Goal: Find specific page/section: Find specific page/section

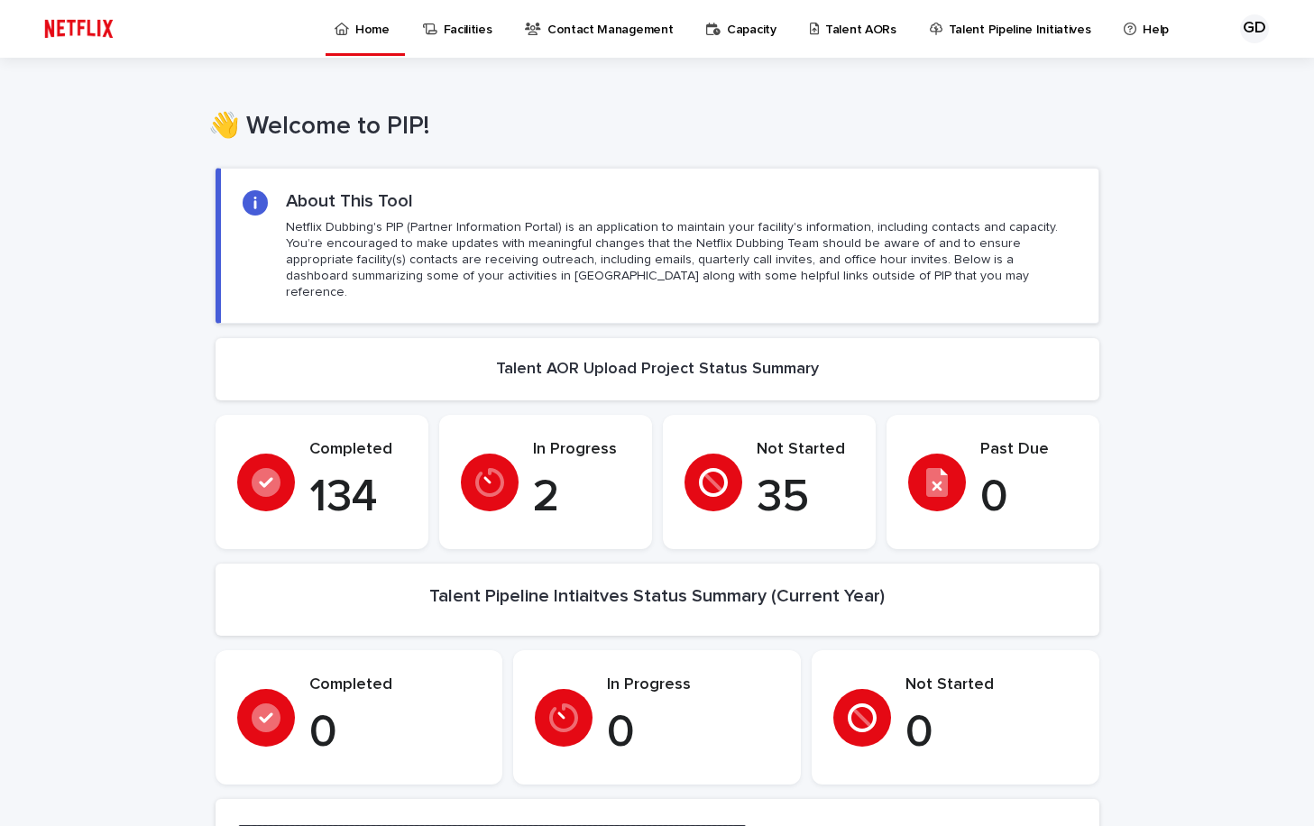
click at [834, 34] on p "Talent AORs" at bounding box center [860, 19] width 71 height 38
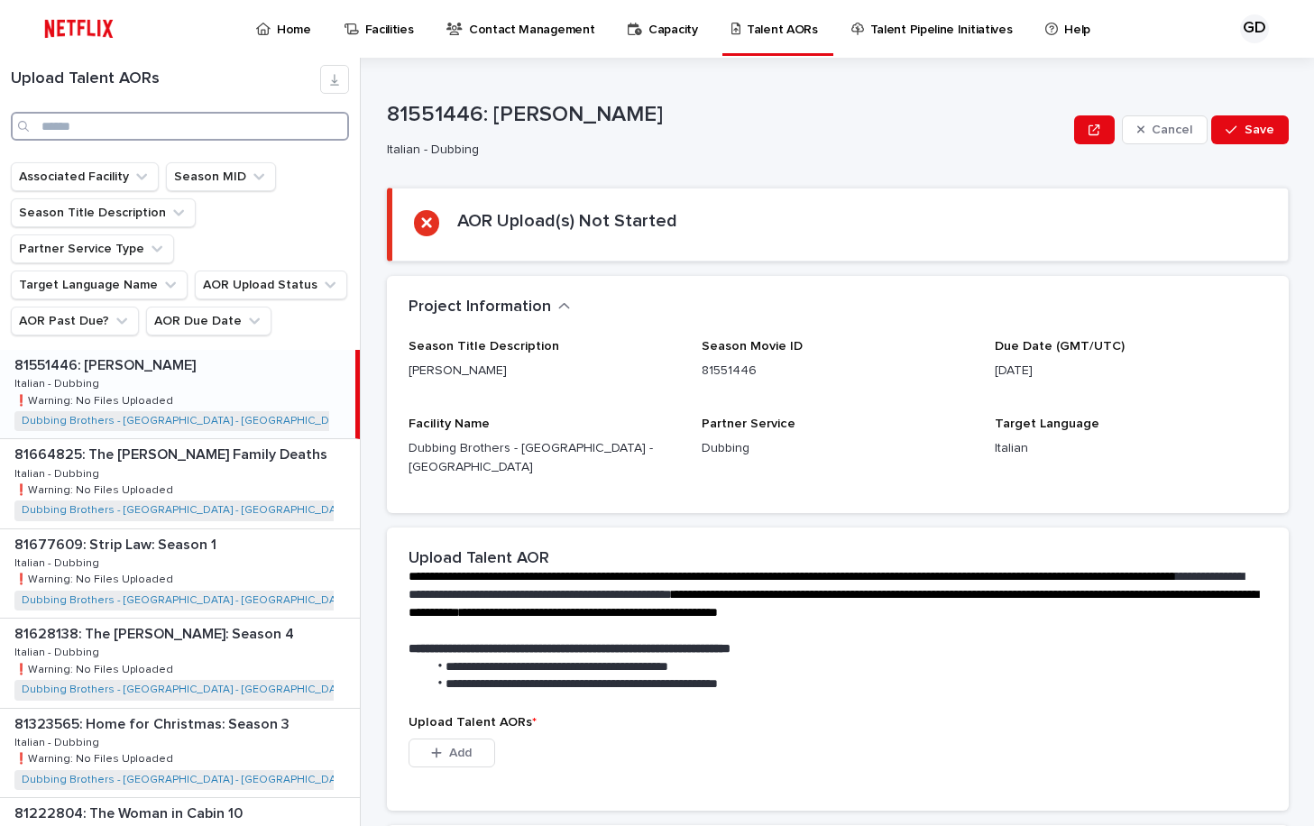
click at [218, 129] on input "Search" at bounding box center [180, 126] width 338 height 29
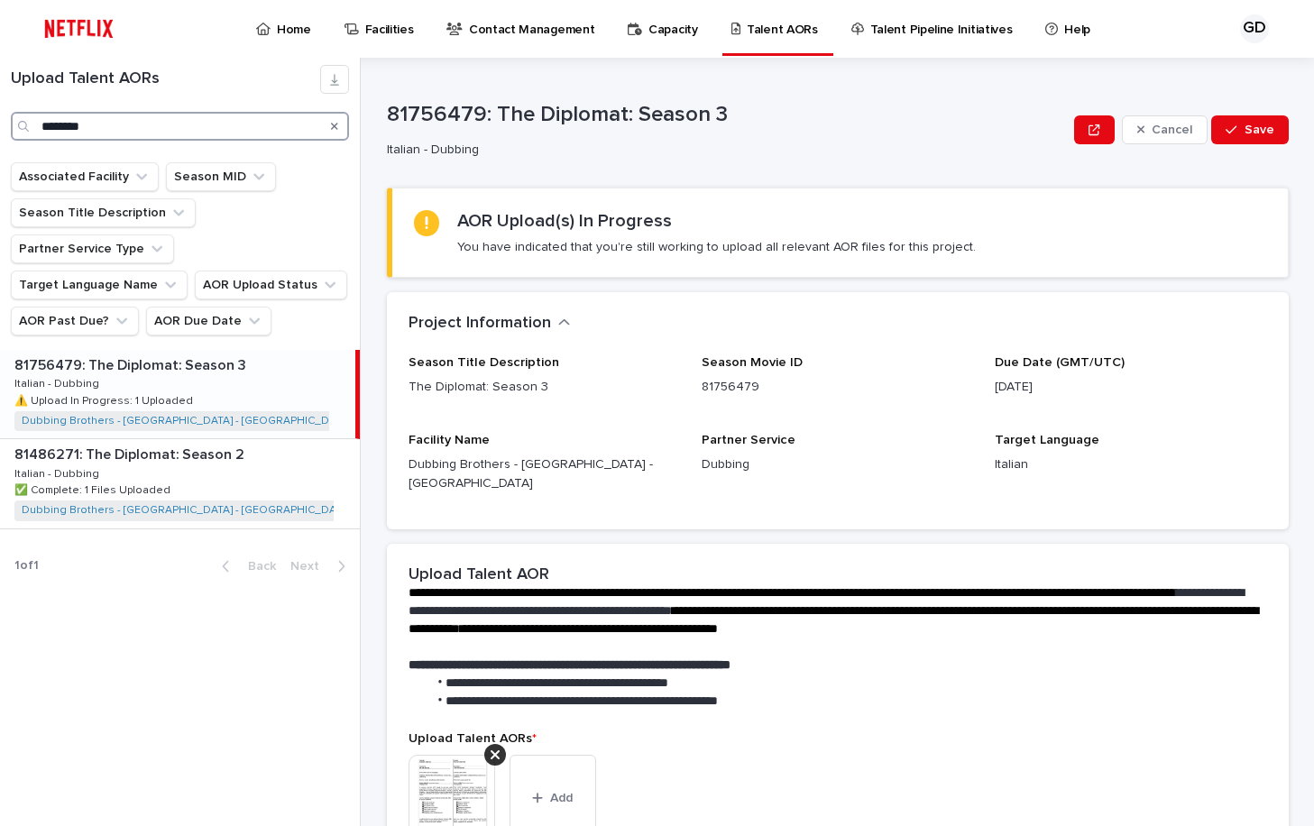
type input "********"
click at [230, 356] on div "81756479: The Diplomat: Season 3 81756479: The Diplomat: Season 3 Italian - Dub…" at bounding box center [177, 394] width 355 height 88
click at [114, 350] on div "81756479: The Diplomat: Season 3 81756479: The Diplomat: Season 3 Italian - Dub…" at bounding box center [177, 394] width 355 height 88
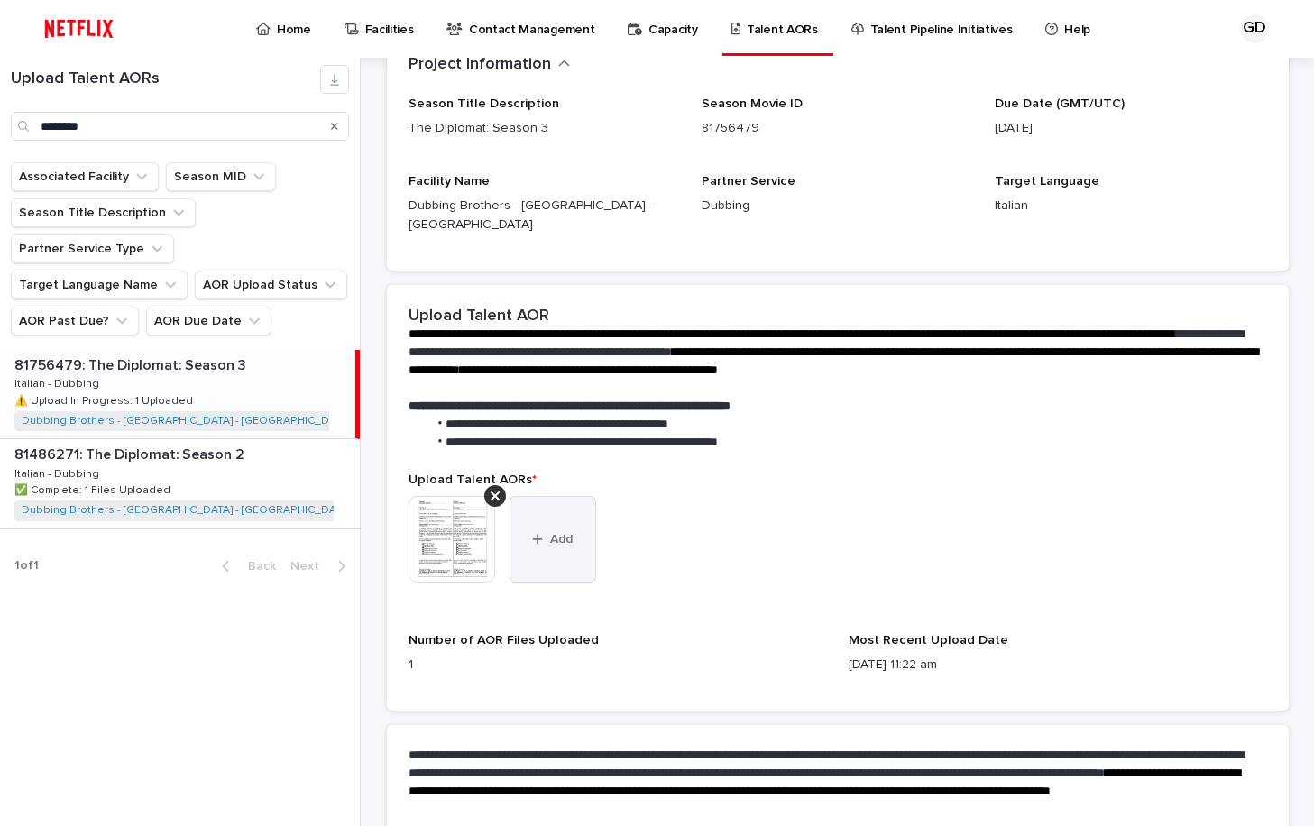
scroll to position [271, 0]
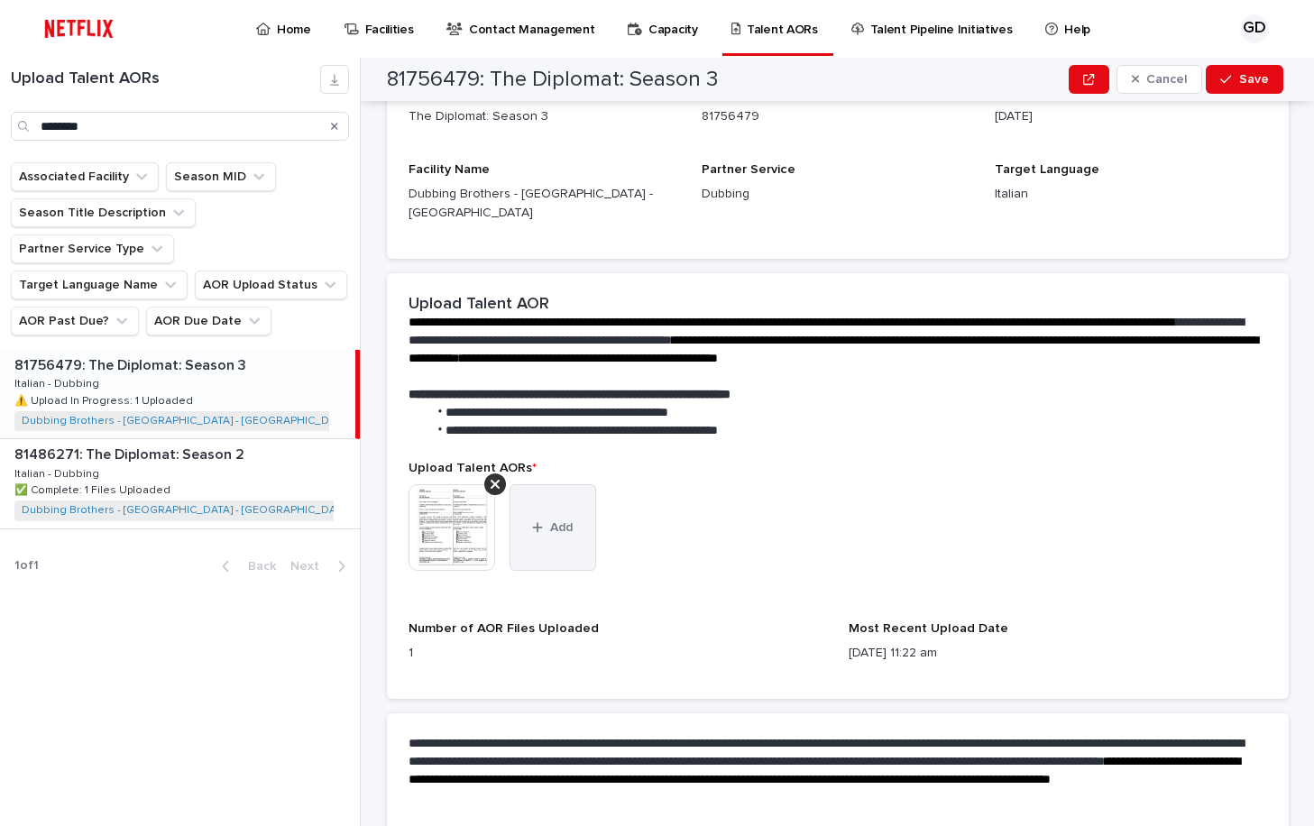
click at [553, 525] on button "Add" at bounding box center [552, 527] width 87 height 87
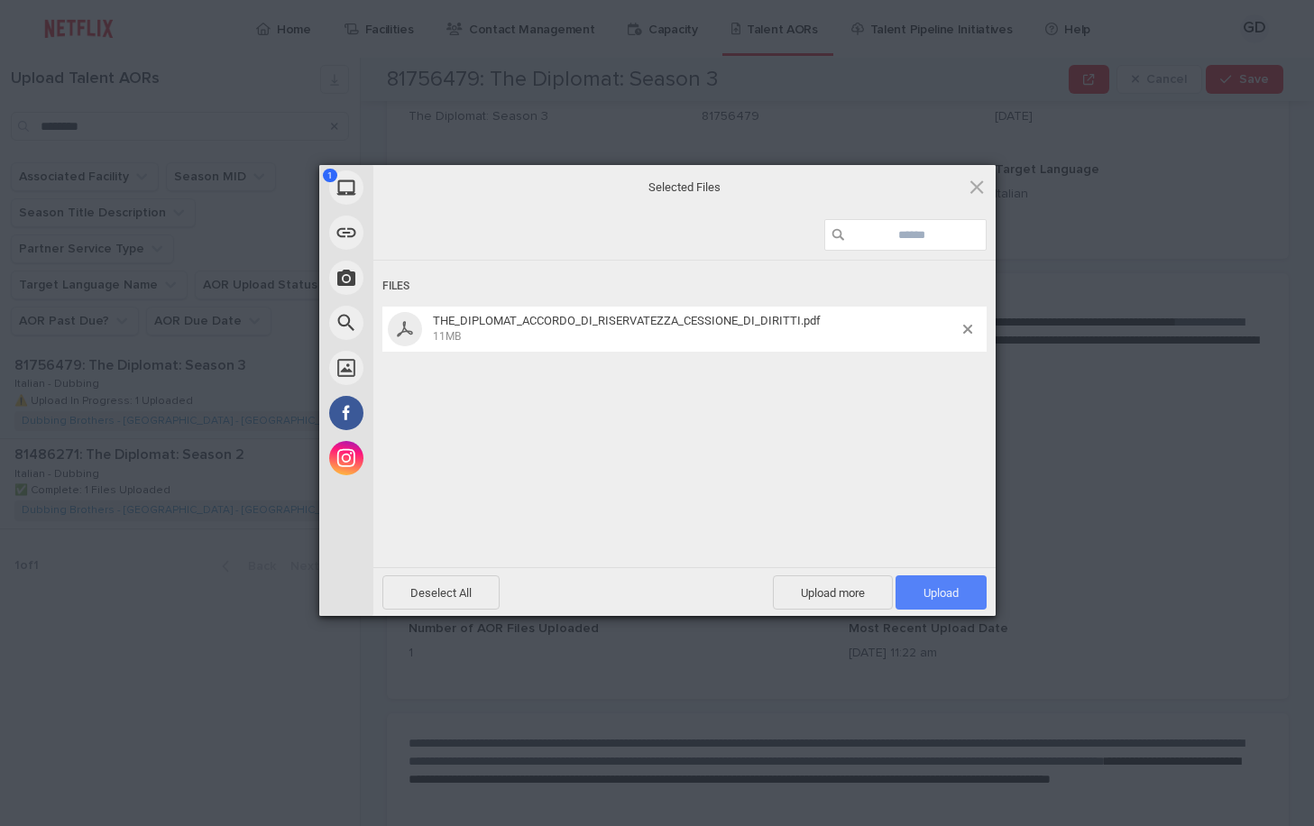
click at [931, 584] on span "Upload 1" at bounding box center [940, 592] width 91 height 34
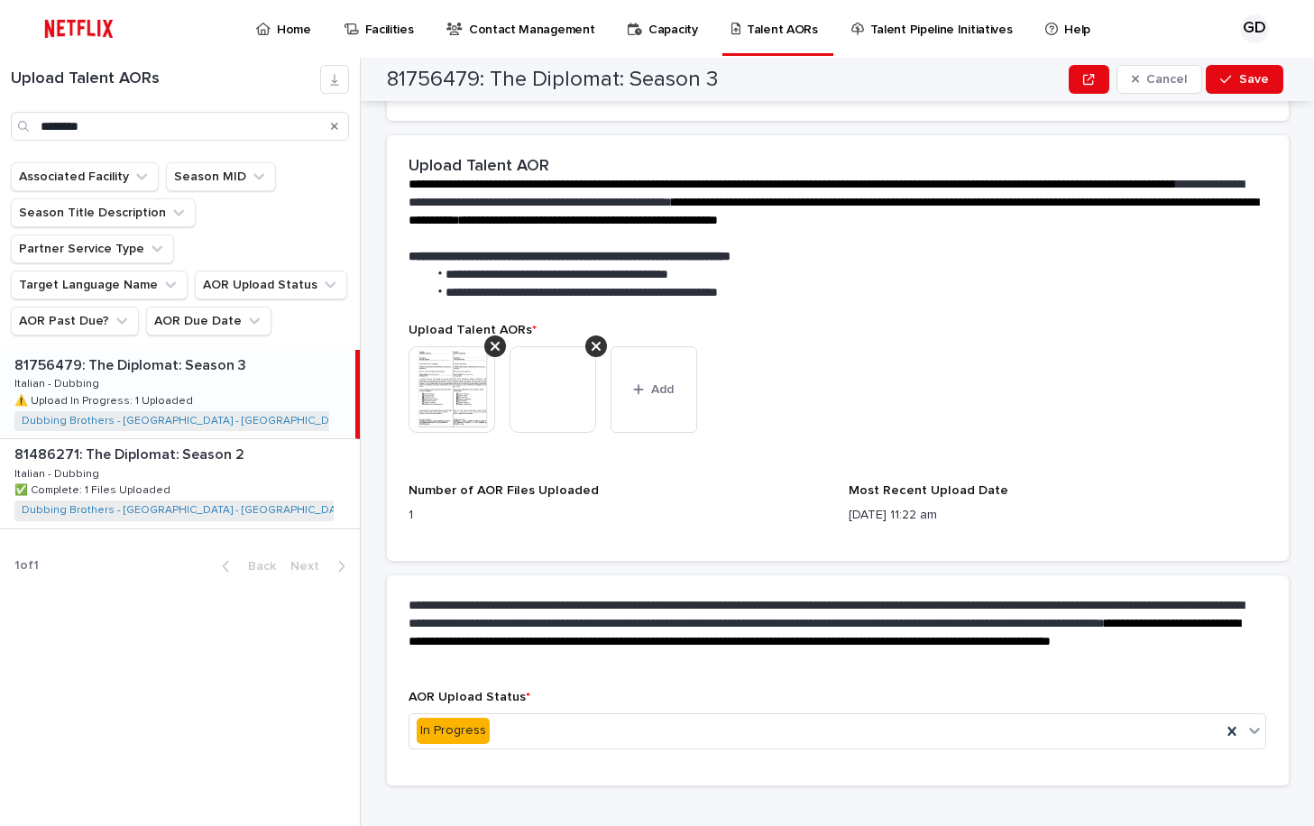
scroll to position [414, 0]
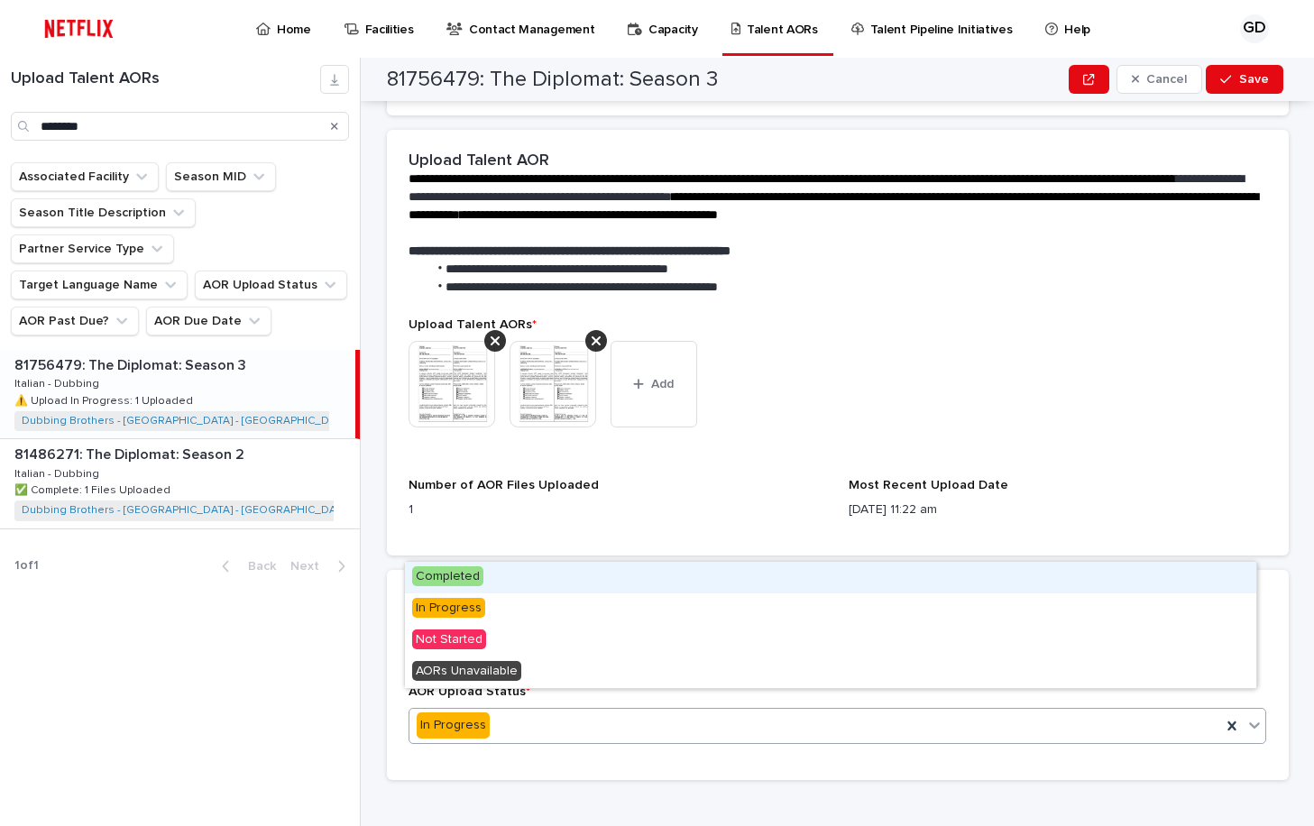
click at [527, 711] on div "In Progress" at bounding box center [815, 726] width 812 height 30
click at [525, 587] on div "Completed" at bounding box center [830, 578] width 851 height 32
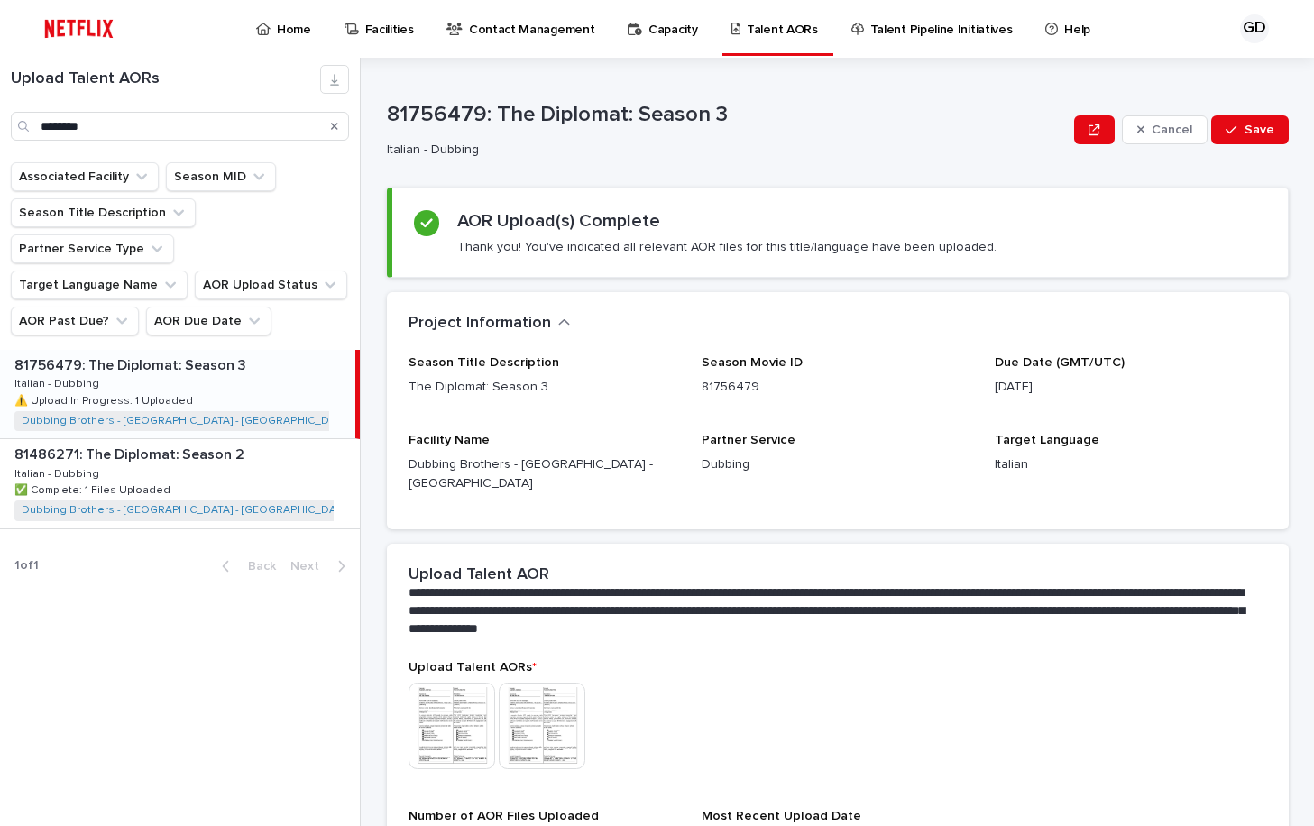
scroll to position [202, 0]
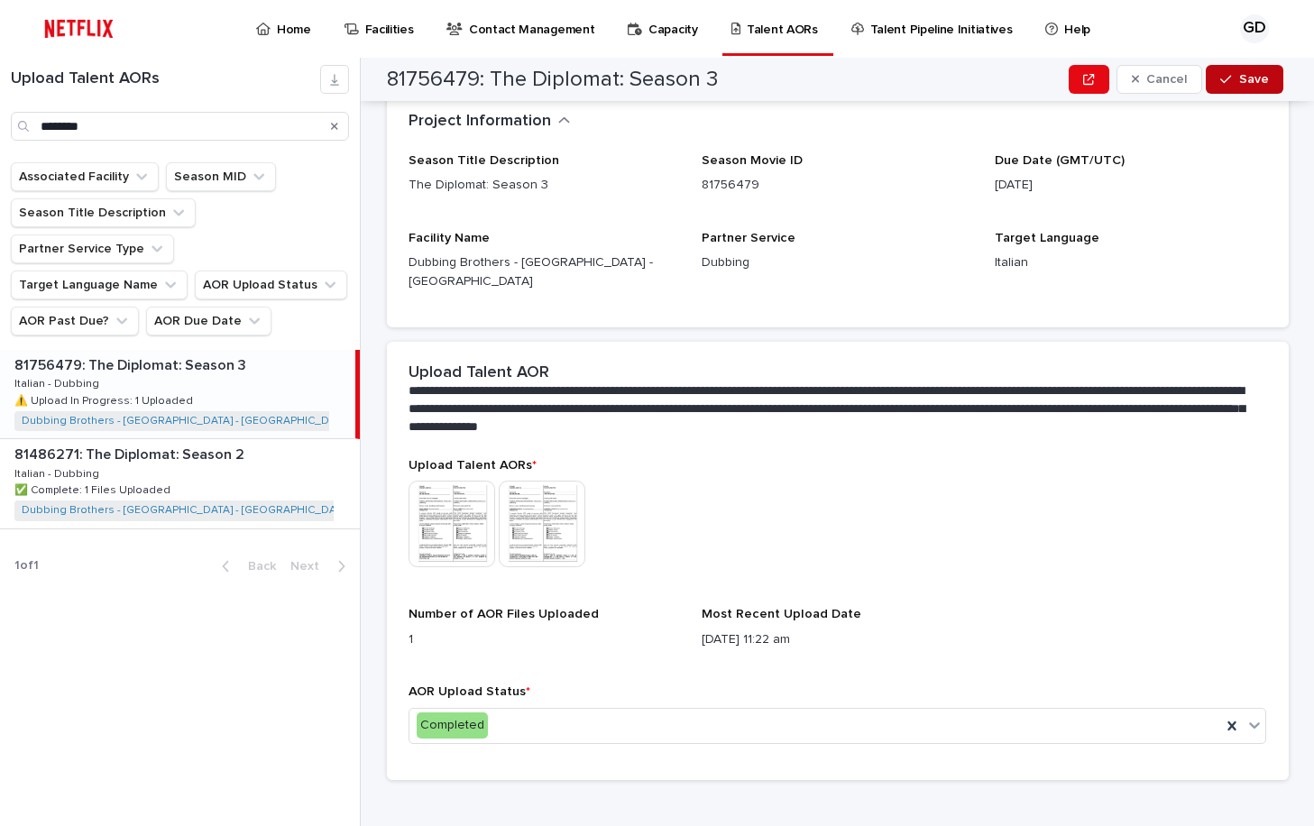
click at [1243, 76] on span "Save" at bounding box center [1254, 79] width 30 height 13
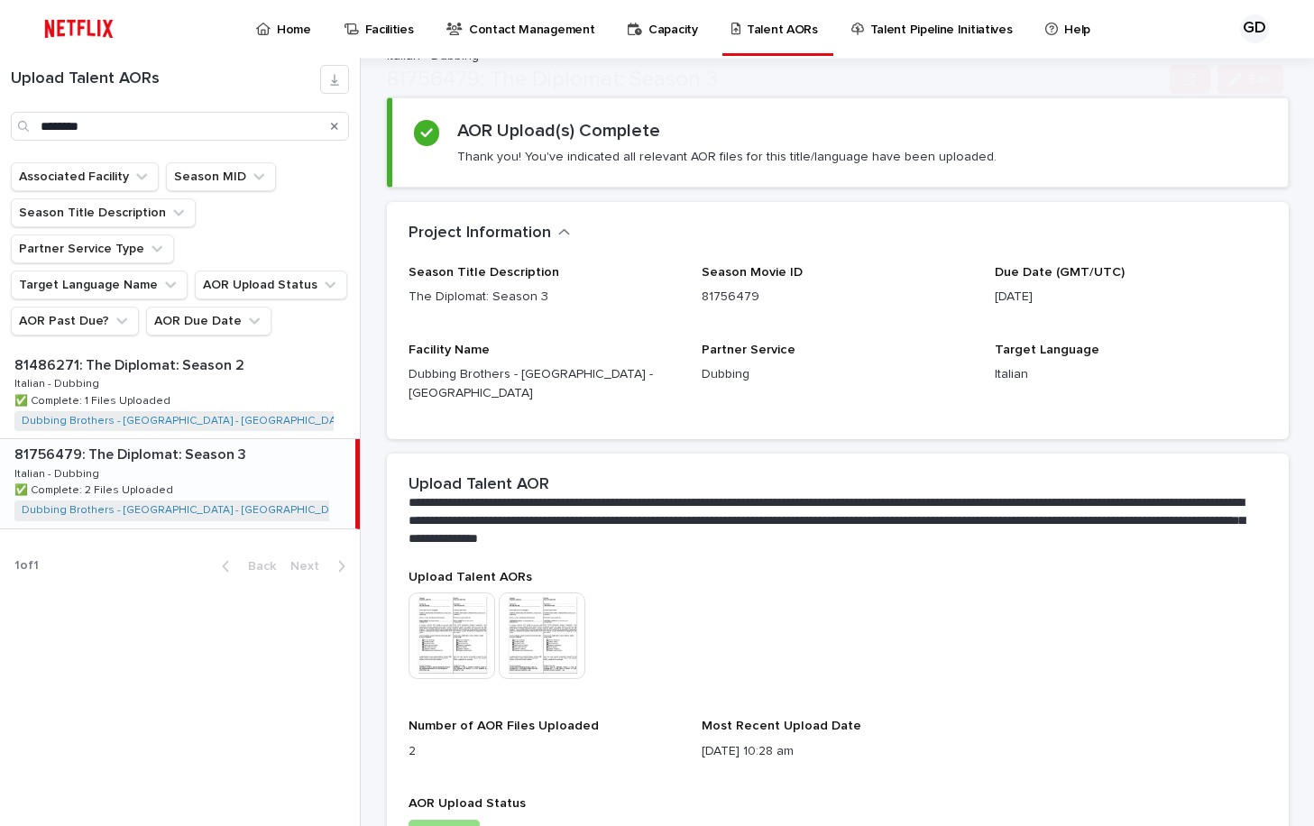
scroll to position [192, 0]
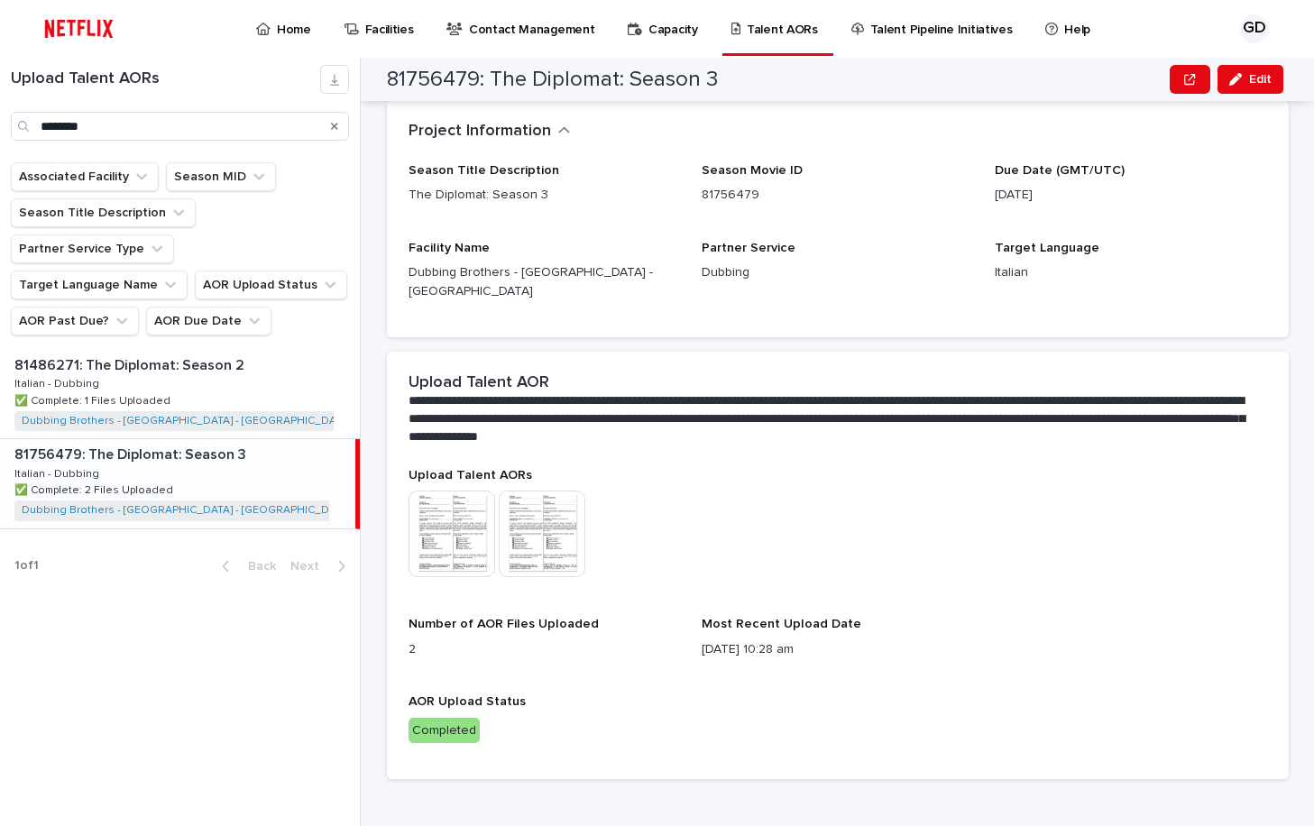
click at [514, 721] on p "Completed" at bounding box center [837, 731] width 858 height 26
click at [1254, 71] on button "Edit" at bounding box center [1250, 79] width 66 height 29
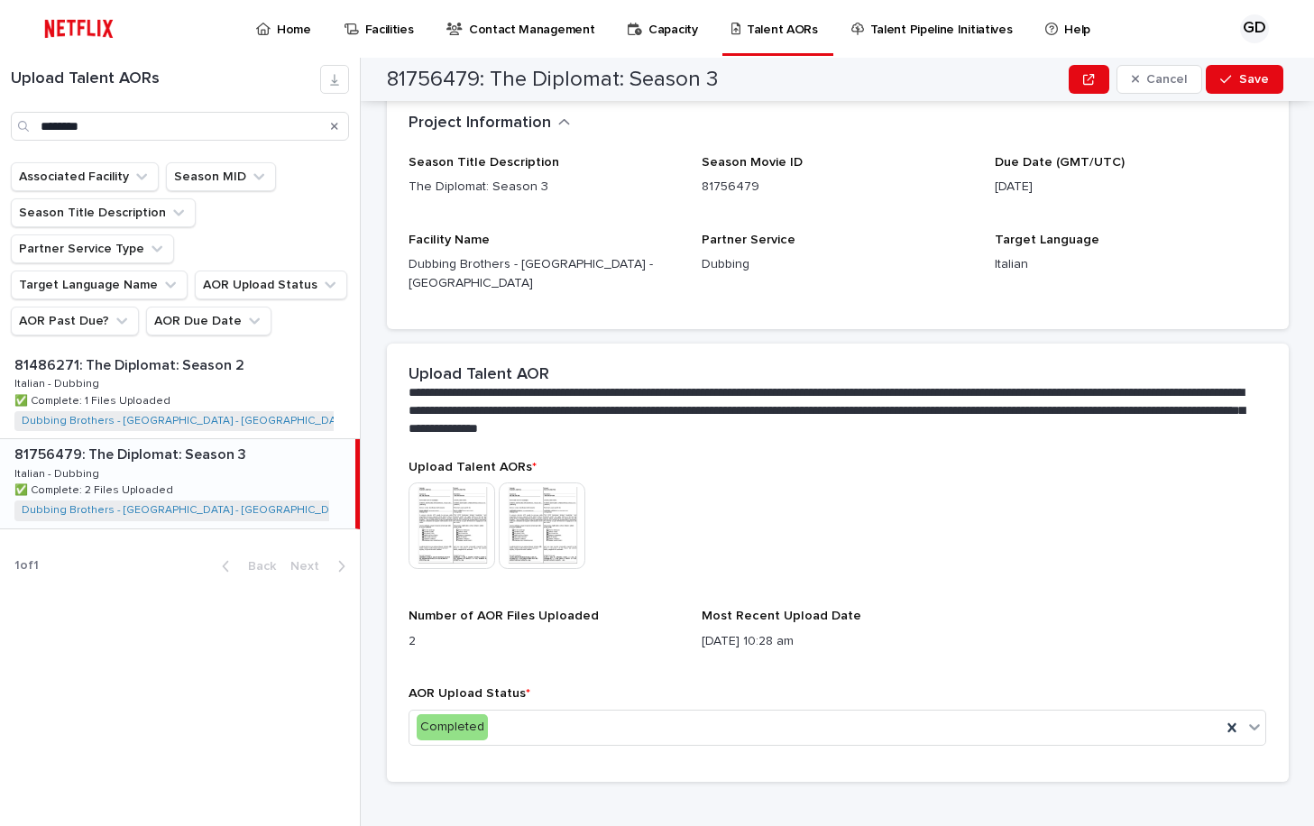
scroll to position [202, 0]
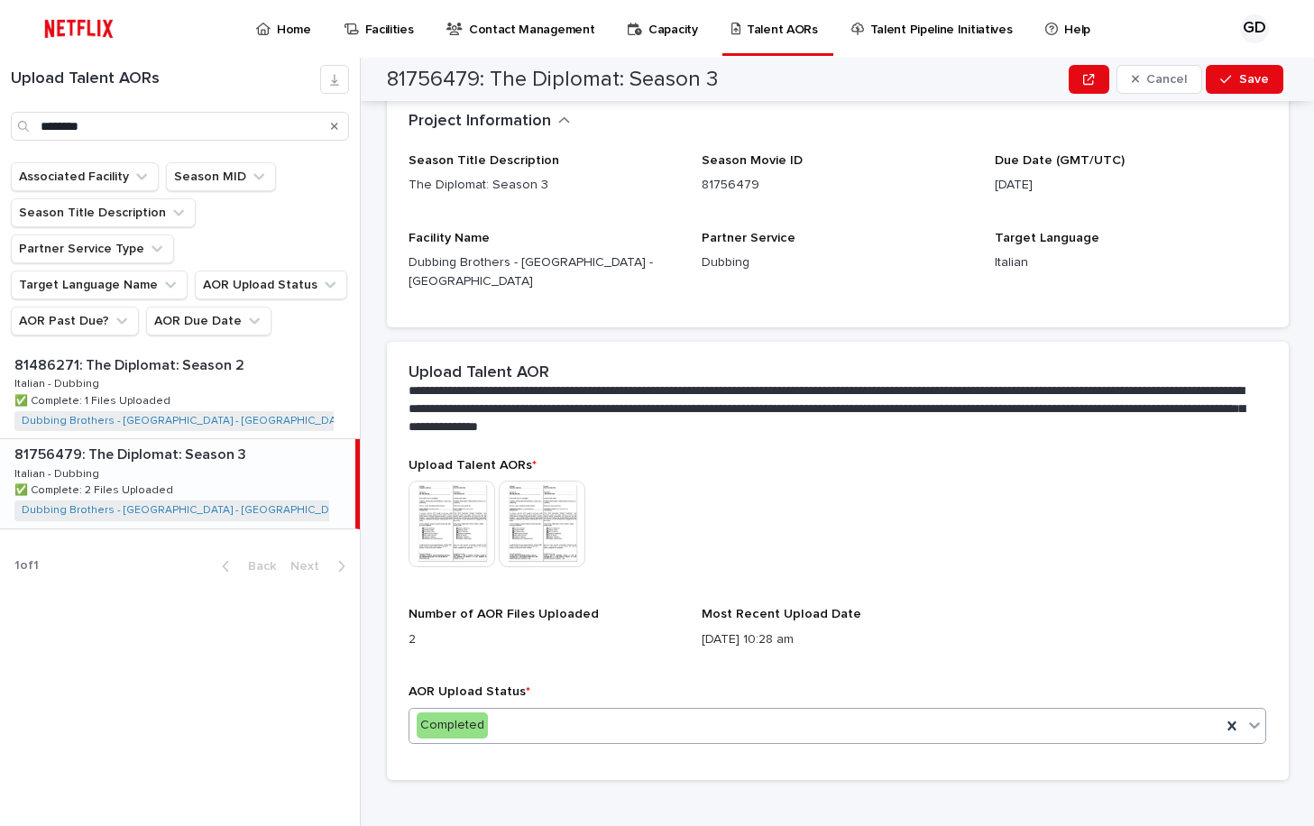
click at [564, 711] on div "Completed" at bounding box center [815, 726] width 812 height 30
click at [680, 522] on div "This file cannot be opened Download File" at bounding box center [837, 526] width 858 height 90
click at [1231, 87] on button "Save" at bounding box center [1244, 79] width 77 height 29
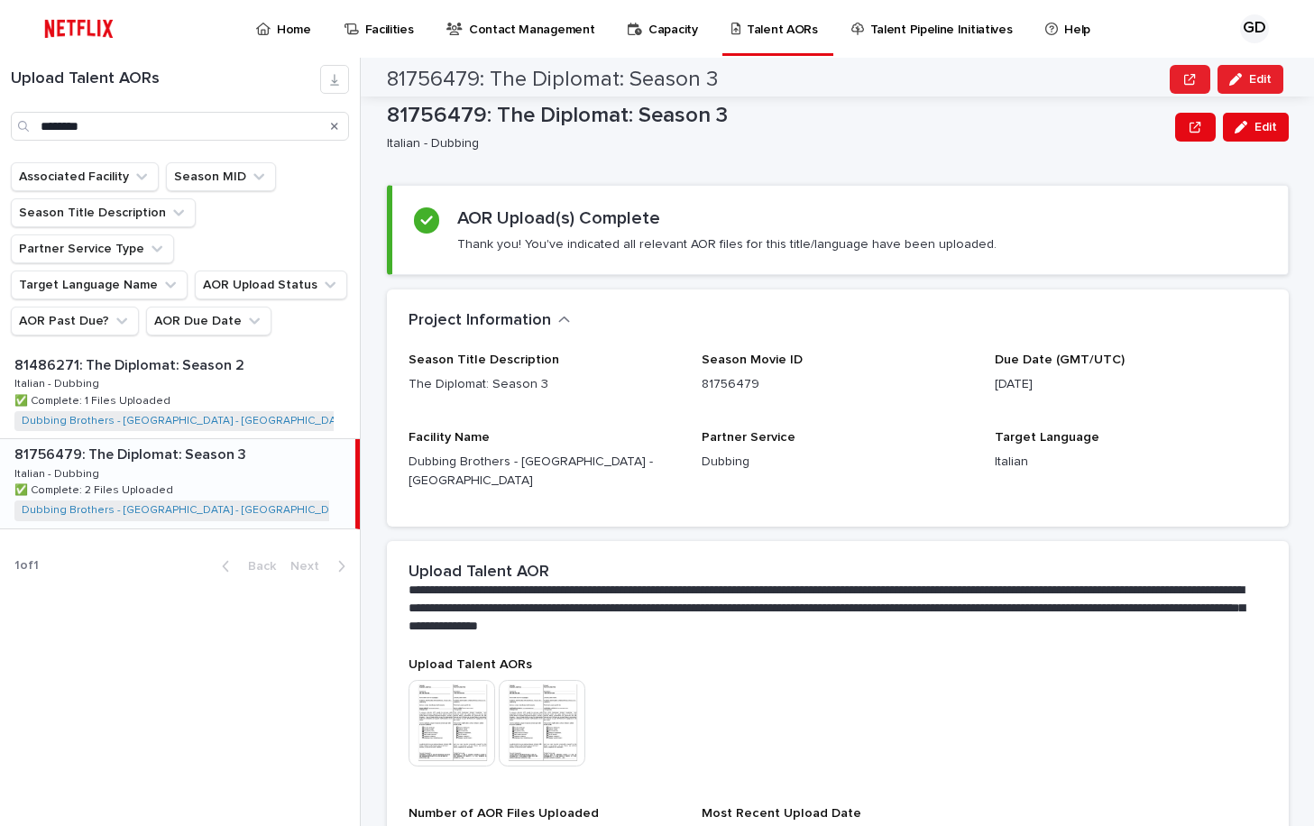
scroll to position [0, 0]
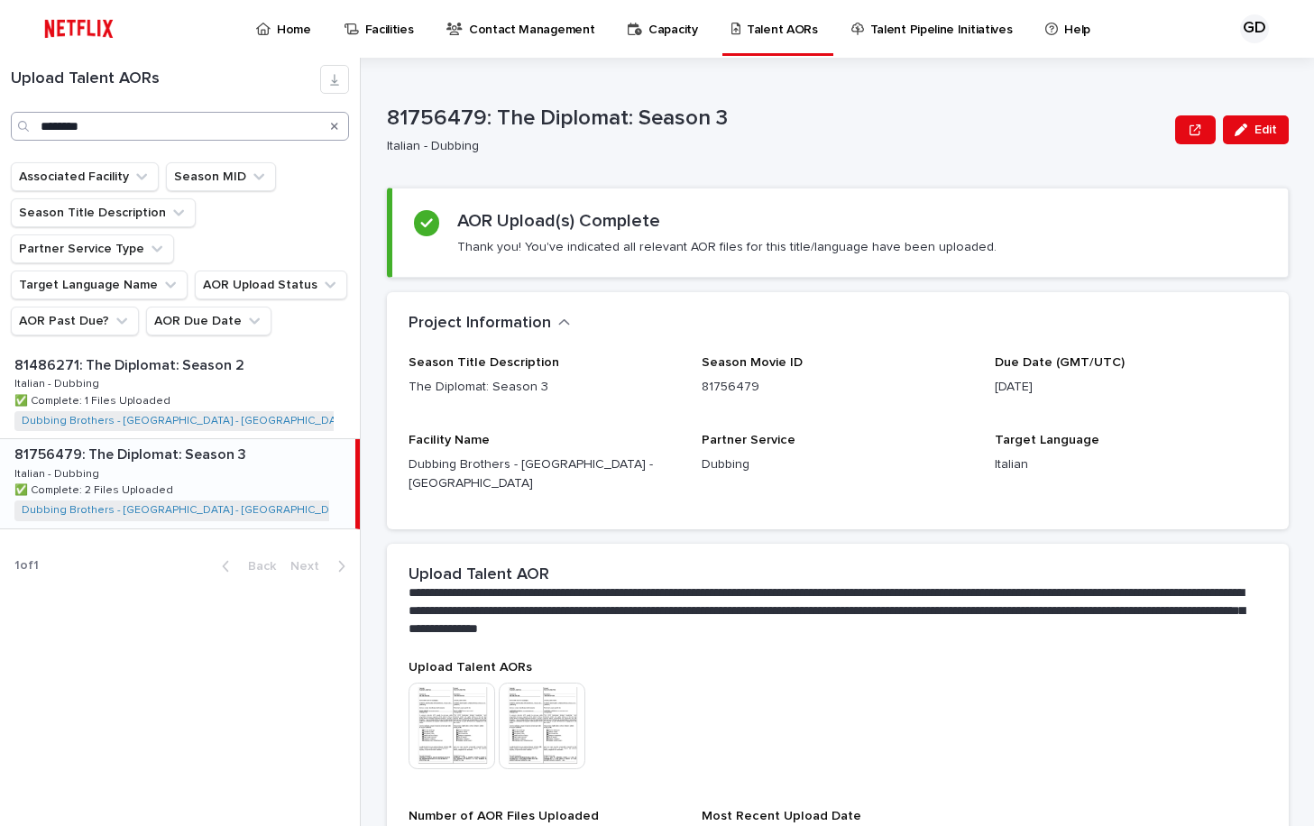
drag, startPoint x: 333, startPoint y: 127, endPoint x: 191, endPoint y: 129, distance: 141.6
click at [333, 127] on icon "Search" at bounding box center [334, 126] width 7 height 7
click at [191, 129] on input "********" at bounding box center [180, 126] width 338 height 29
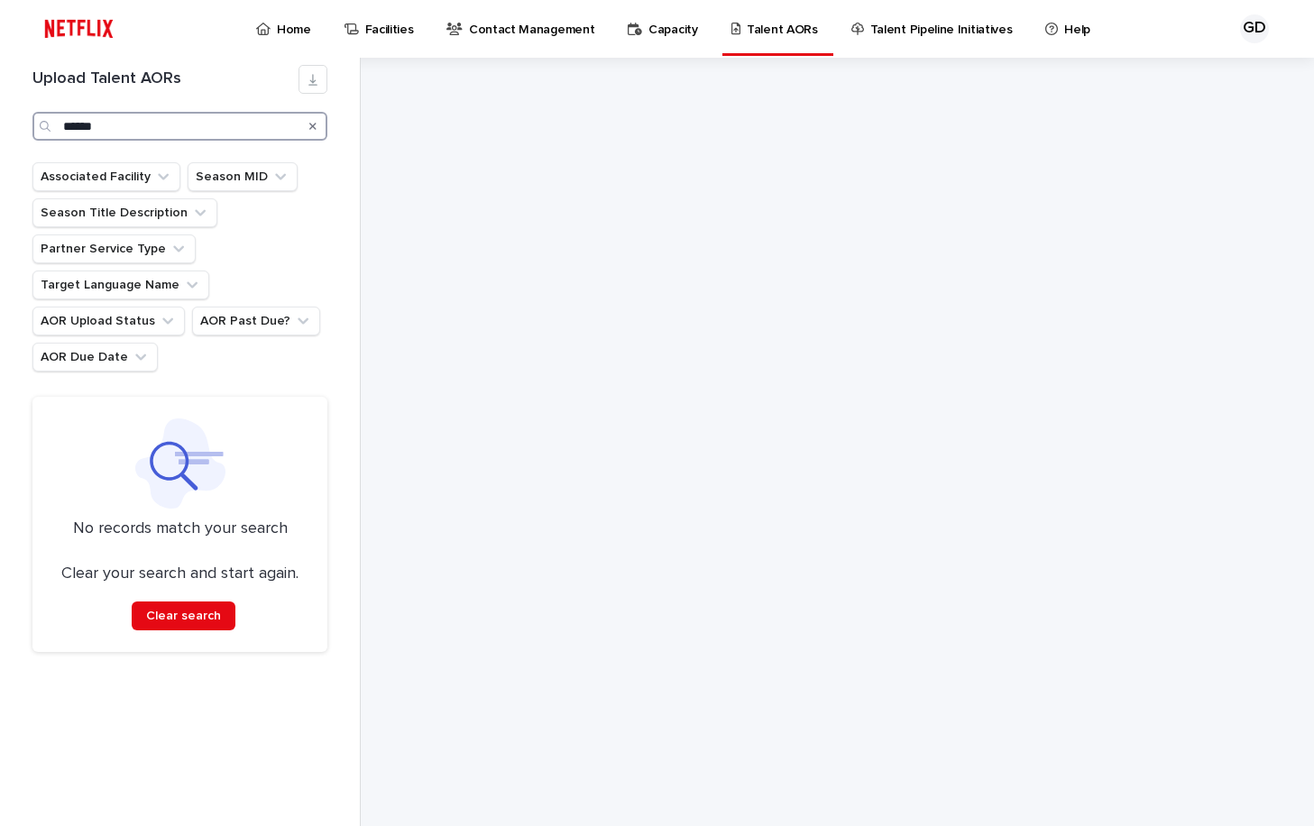
type input "******"
drag, startPoint x: 309, startPoint y: 128, endPoint x: 324, endPoint y: 124, distance: 14.9
click at [309, 128] on icon "Search" at bounding box center [312, 126] width 7 height 11
click at [181, 125] on input "******" at bounding box center [179, 126] width 295 height 29
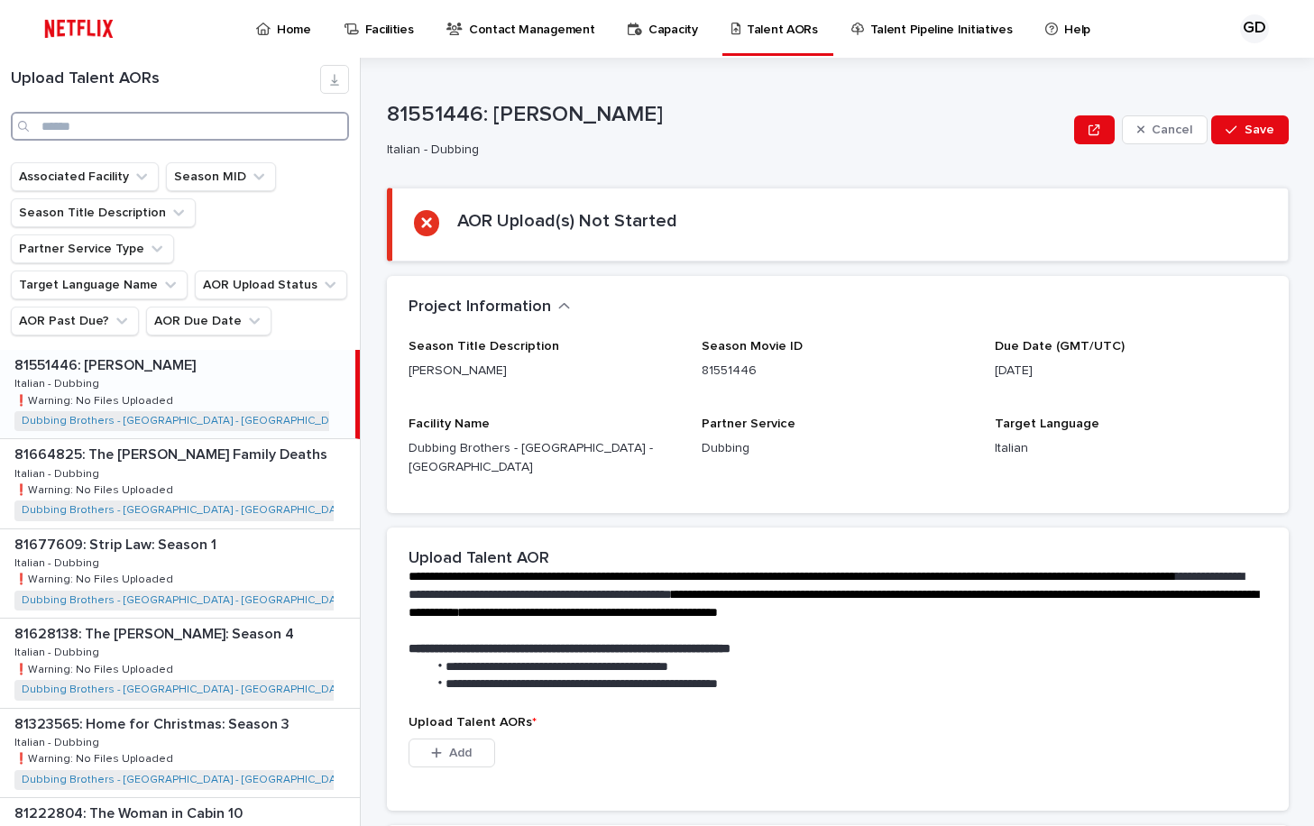
click at [297, 133] on input "Search" at bounding box center [180, 126] width 338 height 29
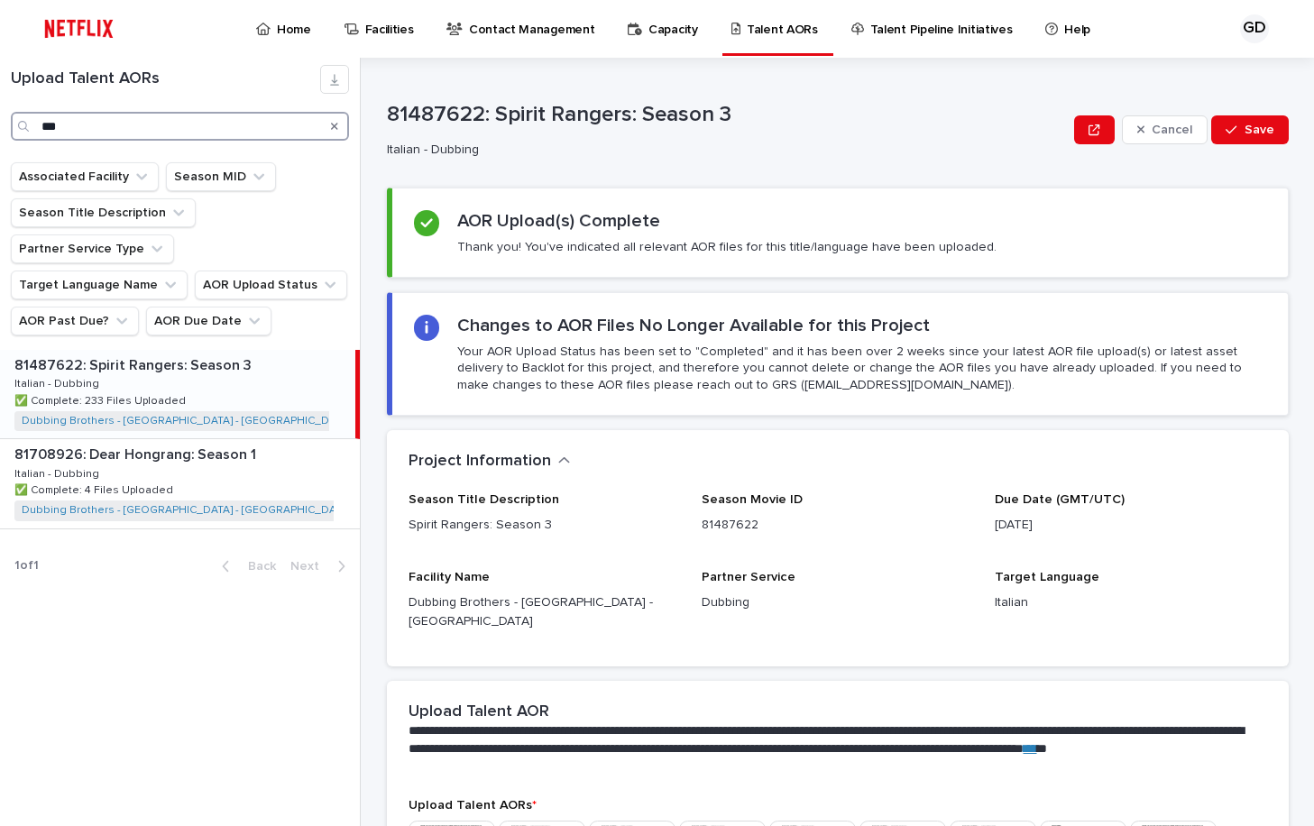
click at [114, 131] on input "***" at bounding box center [180, 126] width 338 height 29
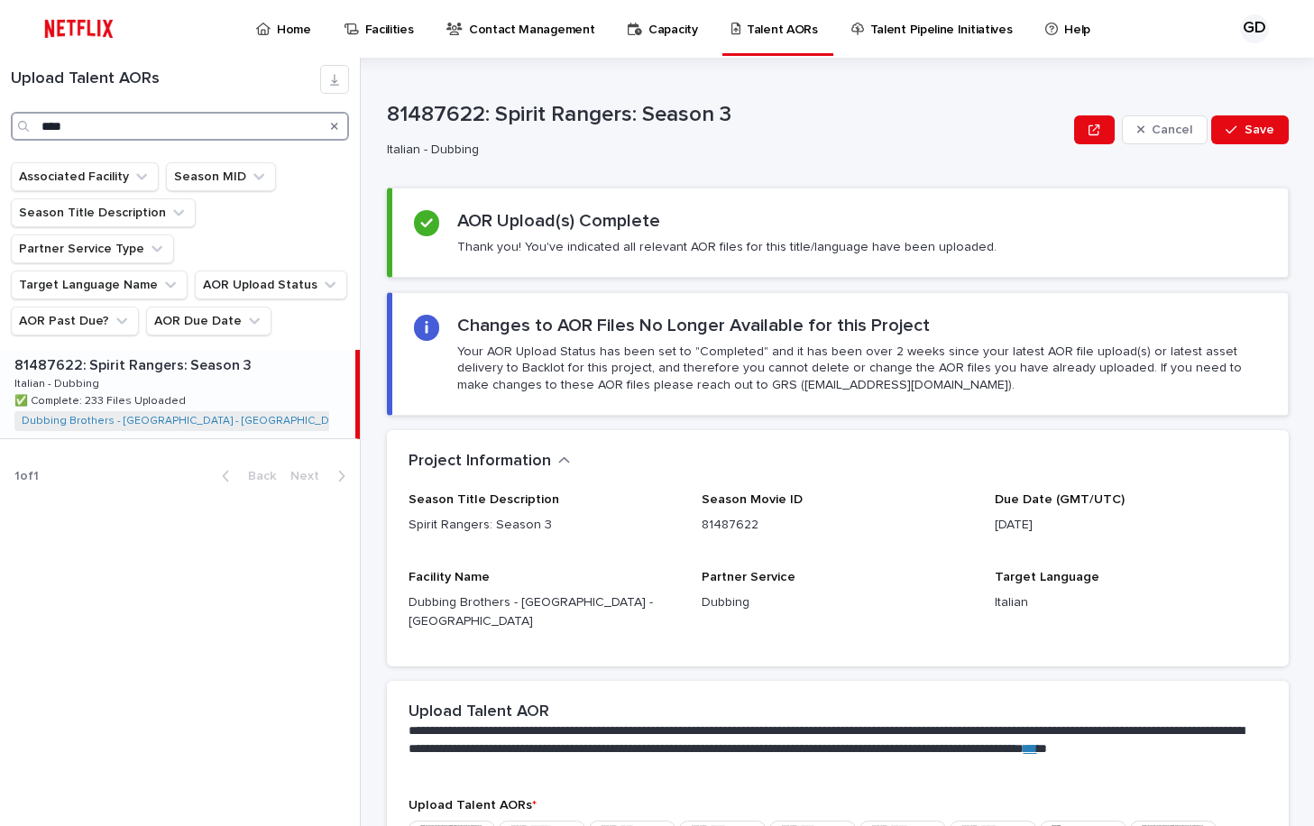
drag, startPoint x: 114, startPoint y: 131, endPoint x: -46, endPoint y: 146, distance: 160.3
click at [0, 146] on html "Home Facilities Contact Management Capacity Talent AORs Talent Pipeline Initiat…" at bounding box center [657, 413] width 1314 height 826
type input "******"
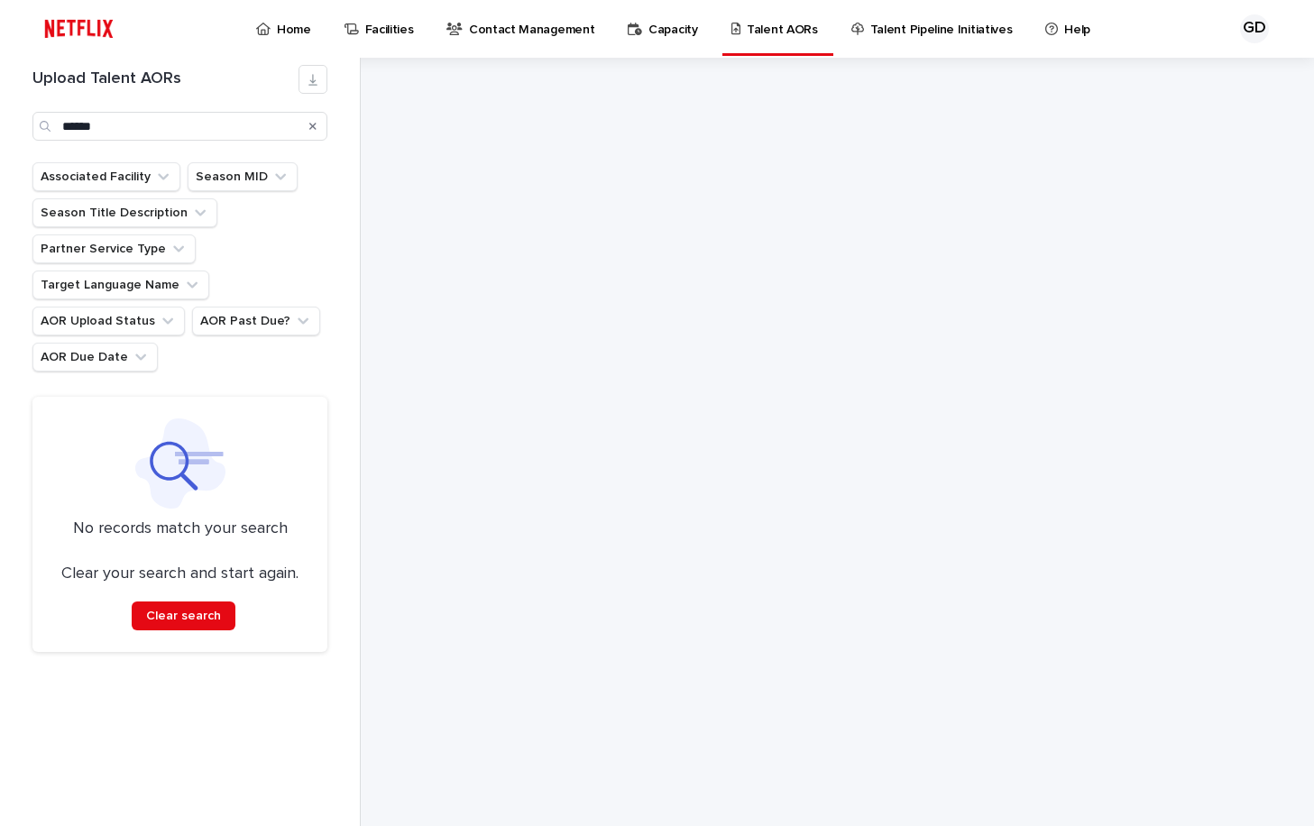
click at [307, 125] on div "Search" at bounding box center [312, 126] width 29 height 29
click at [310, 125] on icon "Search" at bounding box center [312, 126] width 7 height 11
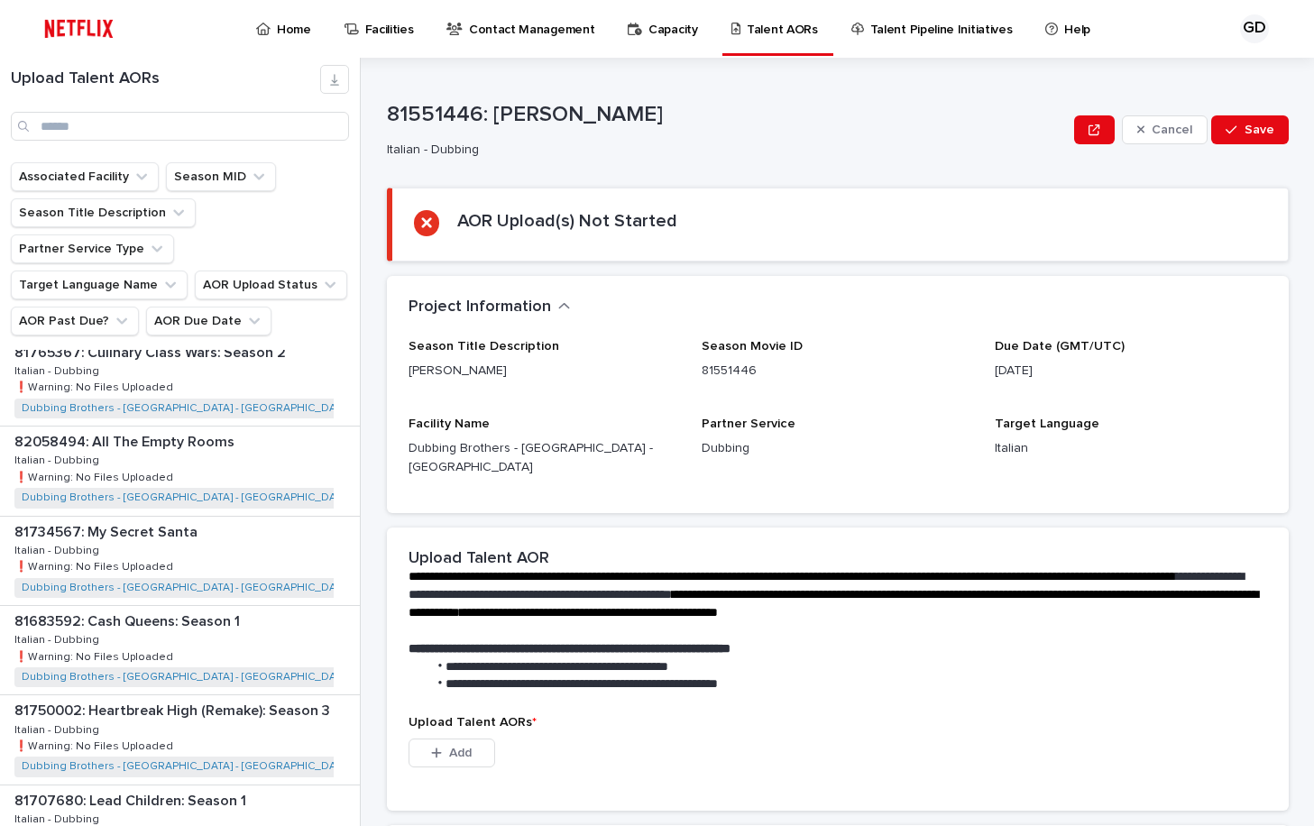
scroll to position [2236, 0]
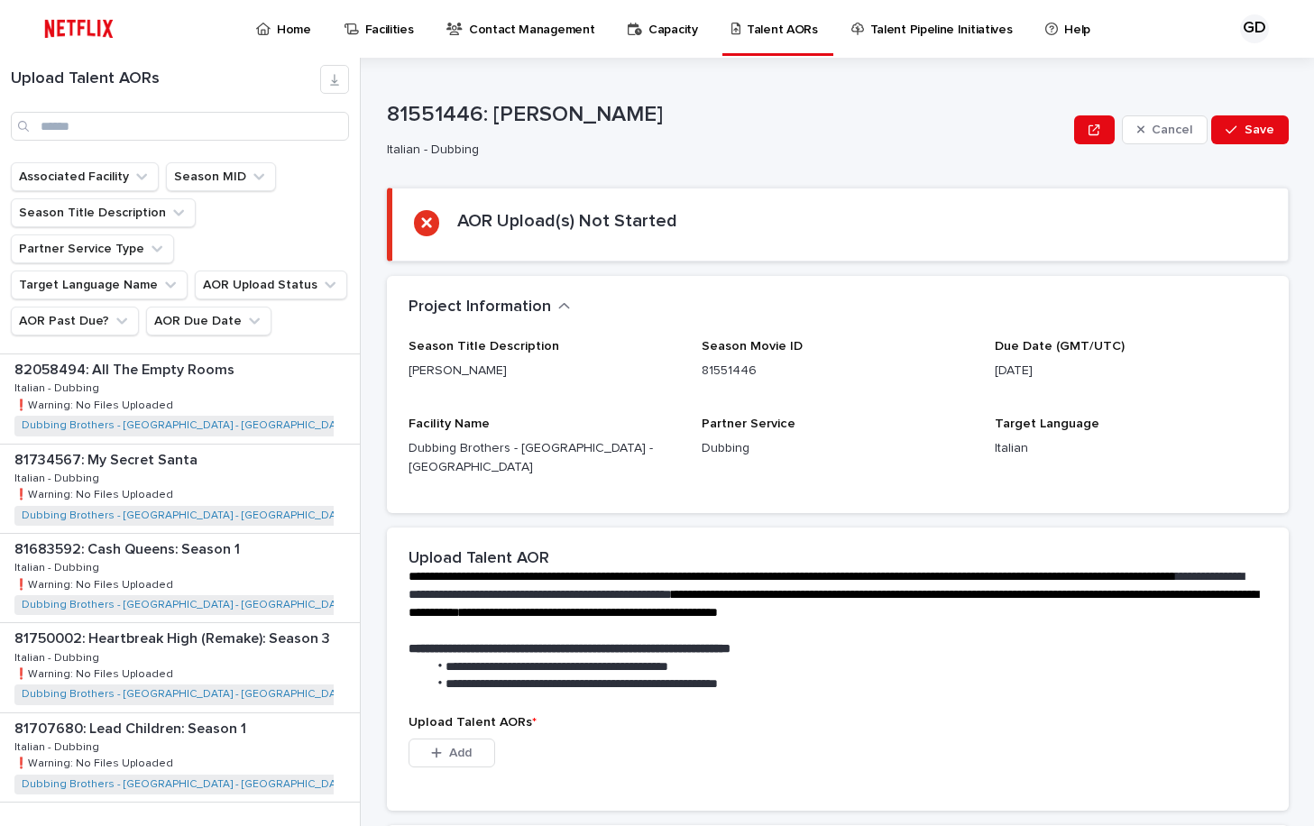
click at [298, 825] on span "Next" at bounding box center [310, 839] width 40 height 13
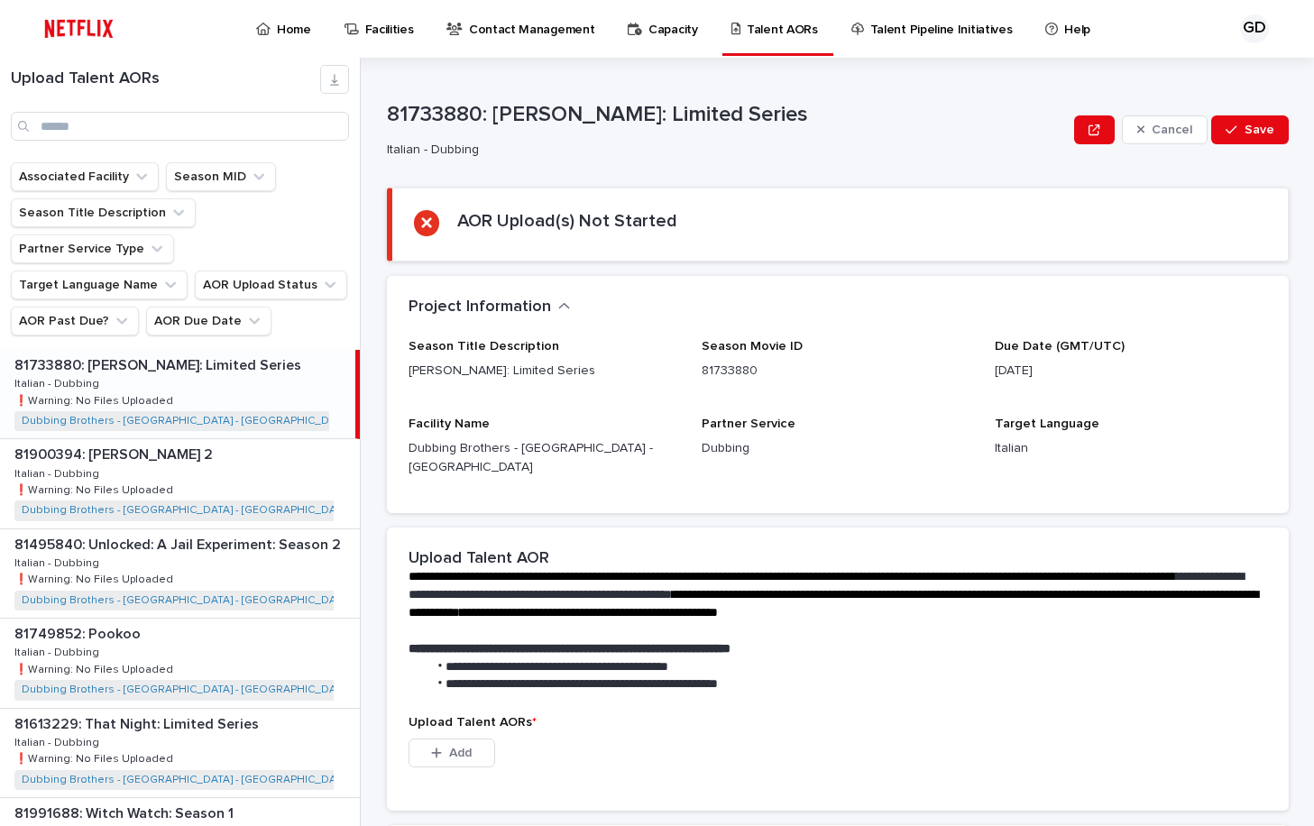
click at [198, 352] on div "81733880: [PERSON_NAME]: Limited Series 81733880: [PERSON_NAME]: Limited Series…" at bounding box center [177, 394] width 355 height 88
click at [63, 353] on p "81733880: [PERSON_NAME]: Limited Series" at bounding box center [159, 363] width 290 height 21
click at [294, 356] on div "81733880: [PERSON_NAME]: Limited Series 81733880: [PERSON_NAME]: Limited Series…" at bounding box center [177, 394] width 355 height 88
